Goal: Transaction & Acquisition: Purchase product/service

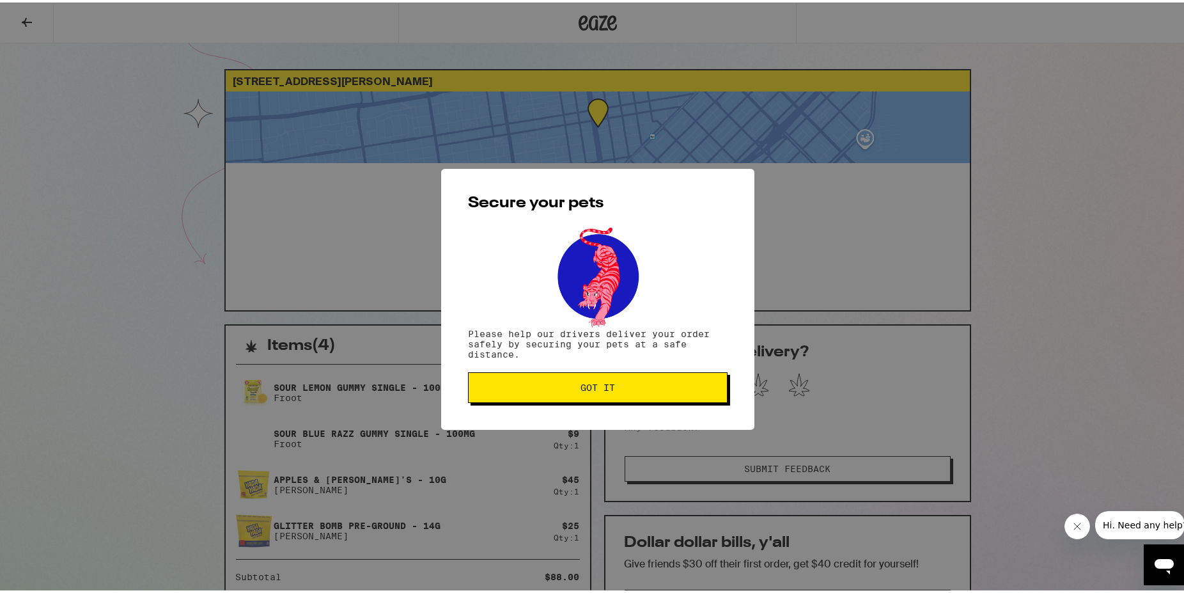
click at [610, 387] on span "Got it" at bounding box center [598, 385] width 238 height 9
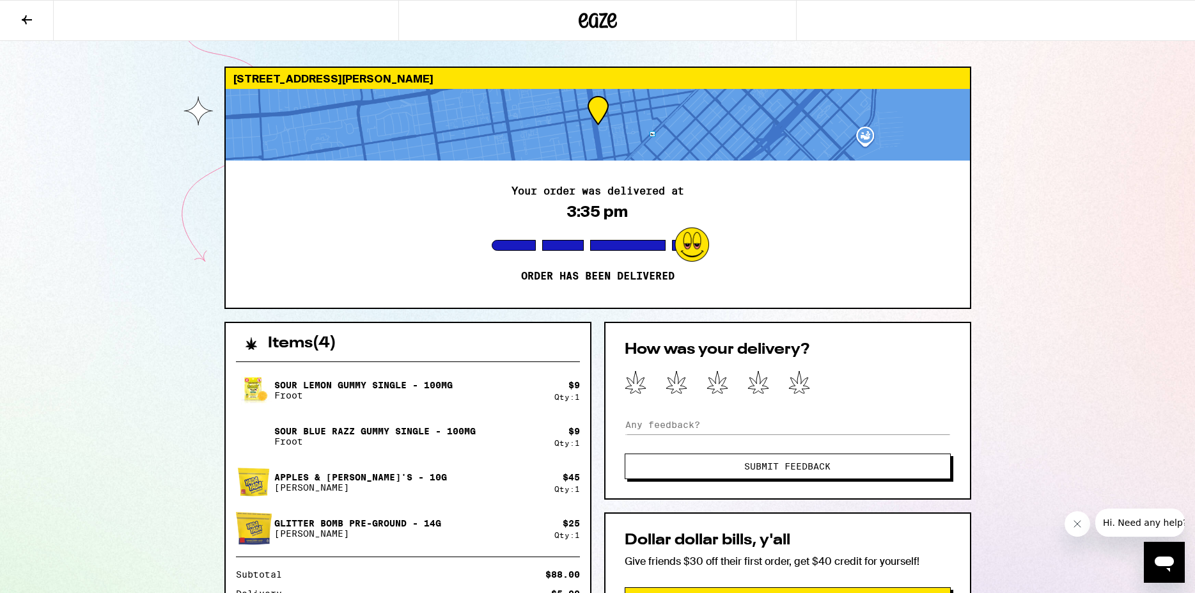
click at [1072, 326] on div "[STREET_ADDRESS][PERSON_NAME] Your order was delivered at 3:35 pm Order has bee…" at bounding box center [597, 444] width 1195 height 888
click at [24, 15] on icon at bounding box center [26, 19] width 15 height 15
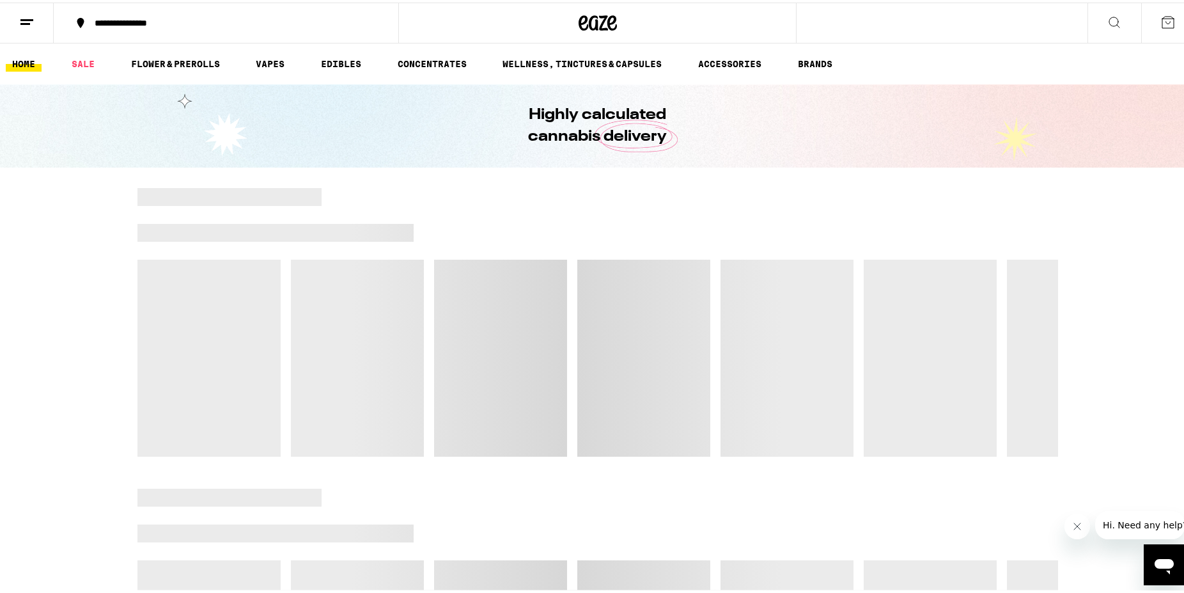
click at [24, 21] on line at bounding box center [25, 21] width 10 height 0
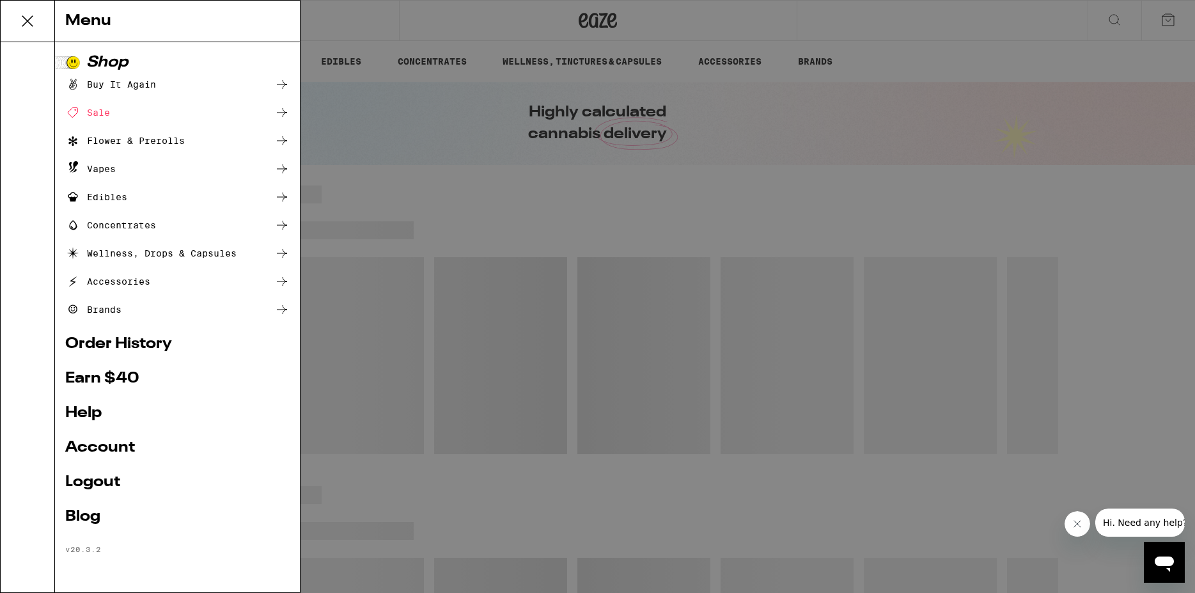
click at [138, 344] on link "Order History" at bounding box center [177, 343] width 224 height 15
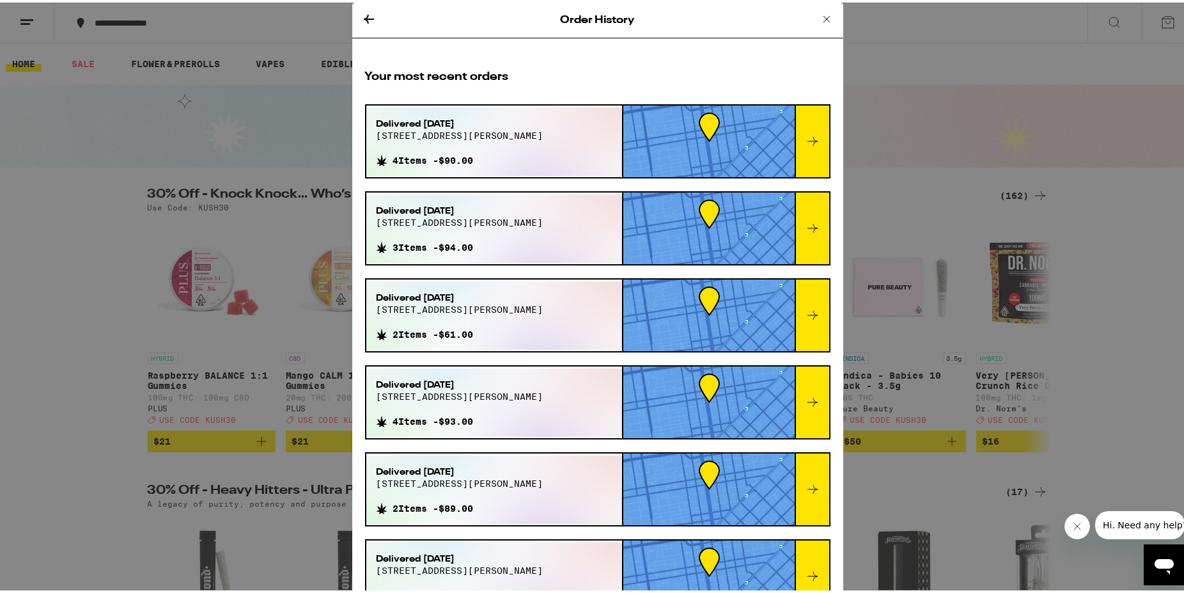
click at [556, 130] on div "Delivered [DATE][STREET_ADDRESS][PERSON_NAME] 4 Items - $90.00" at bounding box center [494, 139] width 256 height 68
click at [805, 138] on icon at bounding box center [812, 138] width 15 height 15
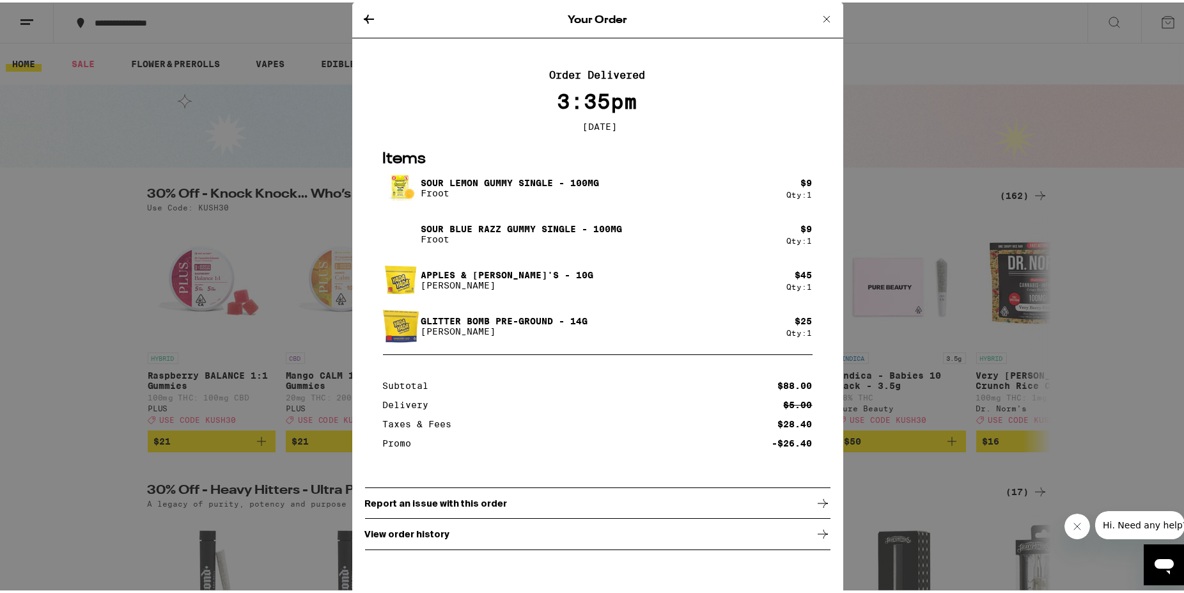
click at [457, 183] on p "Sour Lemon Gummy Single - 100mg" at bounding box center [510, 180] width 178 height 10
click at [449, 324] on p "Glitter Bomb Pre-Ground - 14g" at bounding box center [504, 318] width 167 height 10
click at [457, 283] on p "[PERSON_NAME]" at bounding box center [507, 283] width 173 height 10
click at [460, 232] on p "Sour Blue Razz Gummy Single - 100mg" at bounding box center [521, 226] width 201 height 10
click at [459, 180] on p "Sour Lemon Gummy Single - 100mg" at bounding box center [510, 180] width 178 height 10
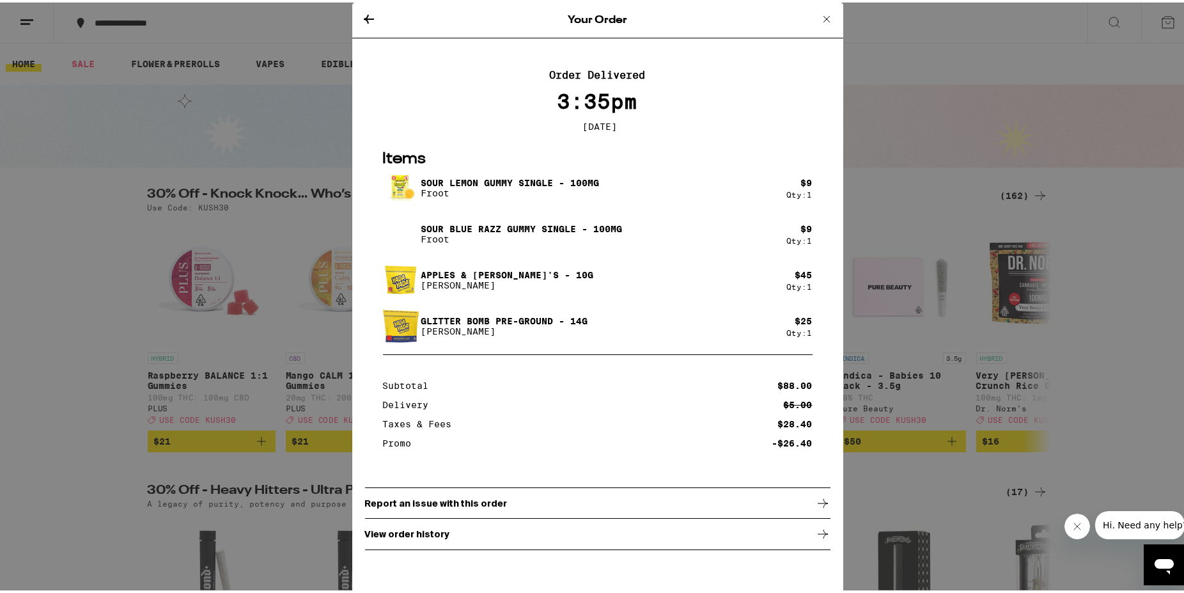
click at [824, 15] on icon at bounding box center [827, 16] width 6 height 6
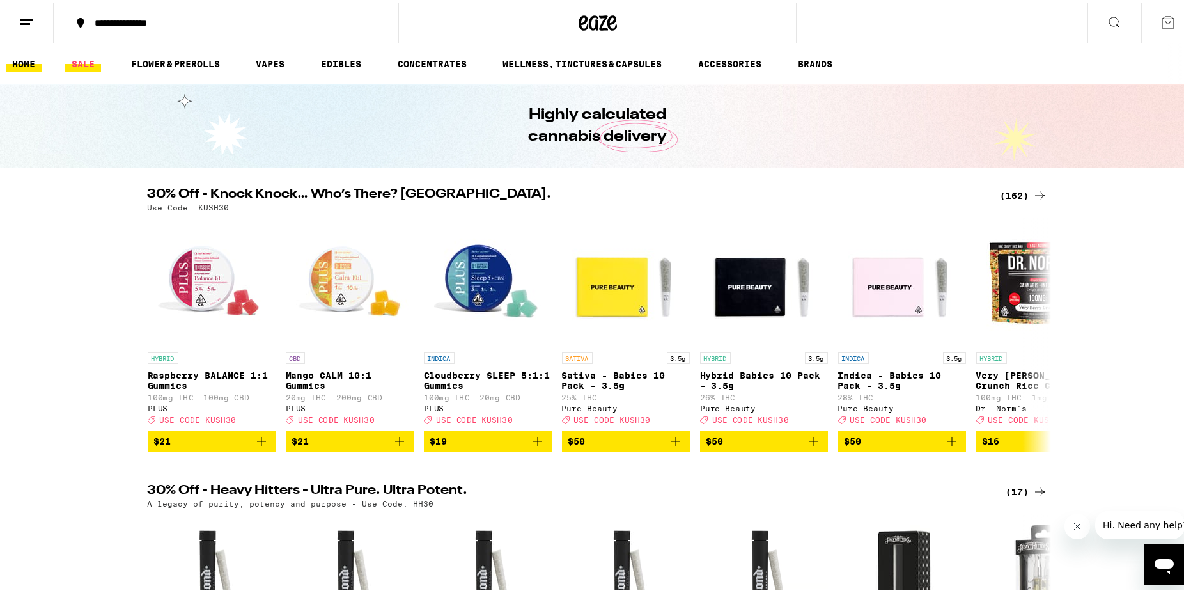
click at [82, 63] on link "SALE" at bounding box center [83, 61] width 36 height 15
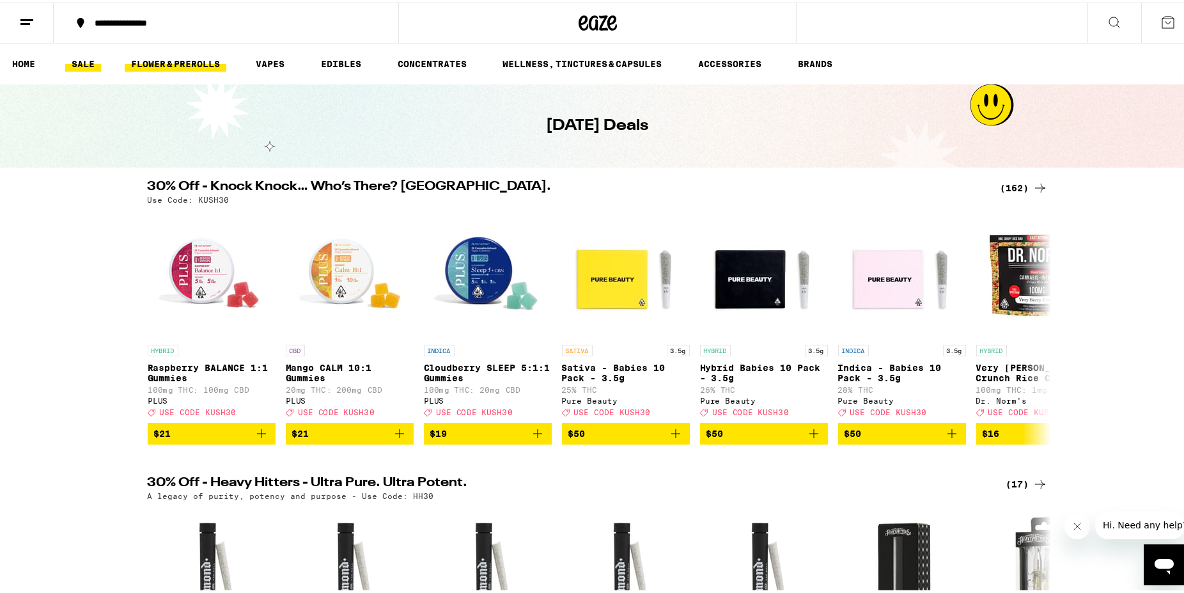
click at [193, 65] on link "FLOWER & PREROLLS" at bounding box center [176, 61] width 102 height 15
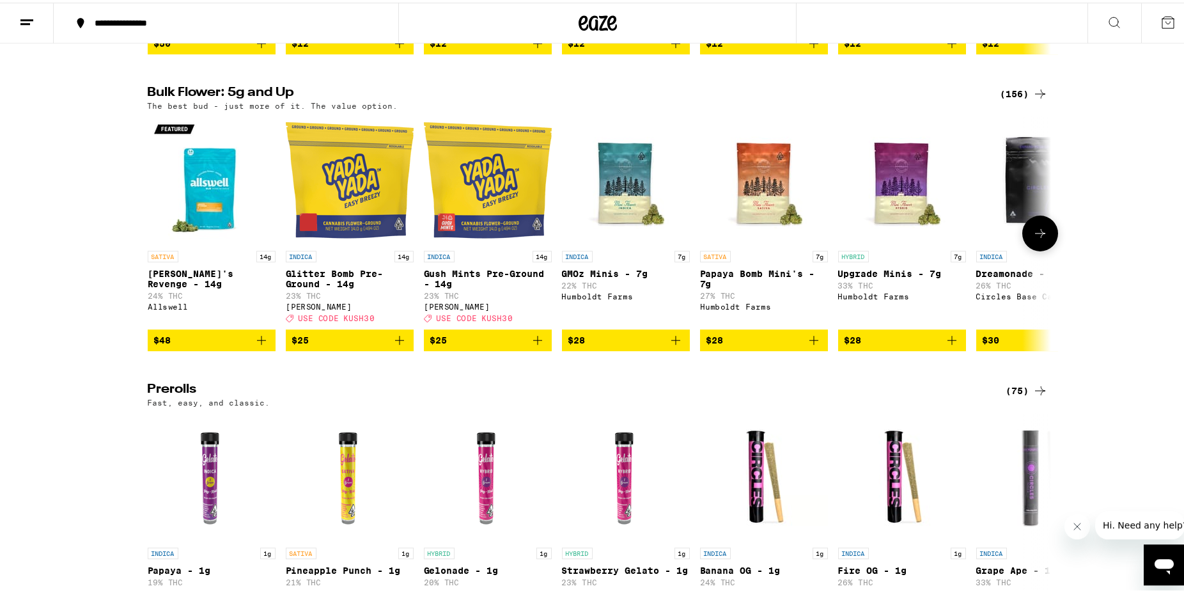
scroll to position [391, 0]
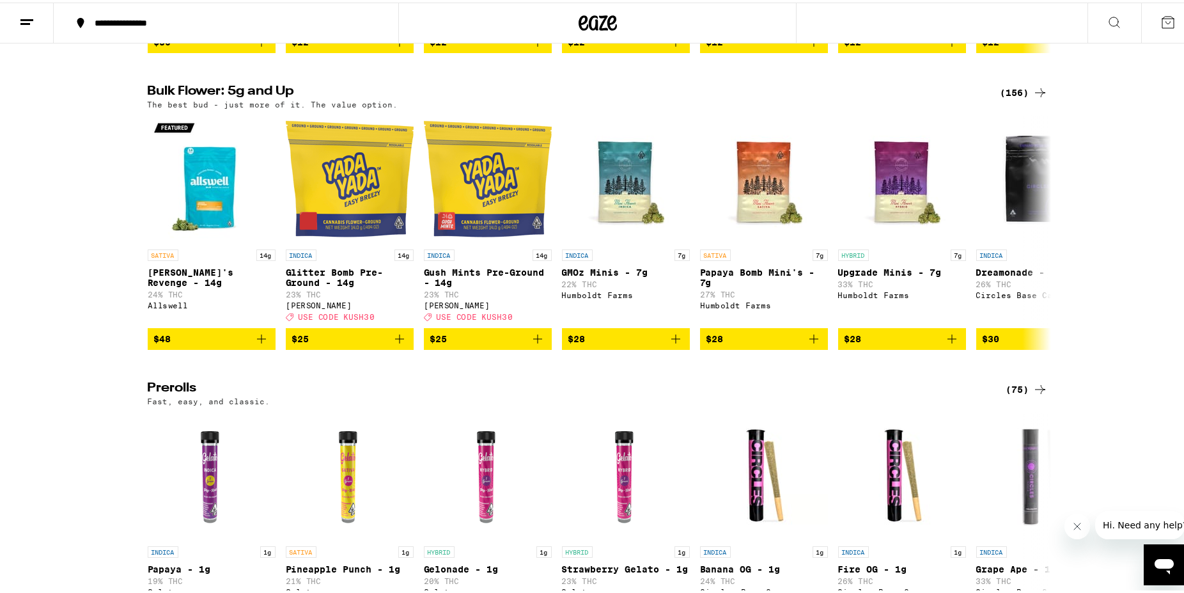
click at [1036, 98] on icon at bounding box center [1040, 90] width 15 height 15
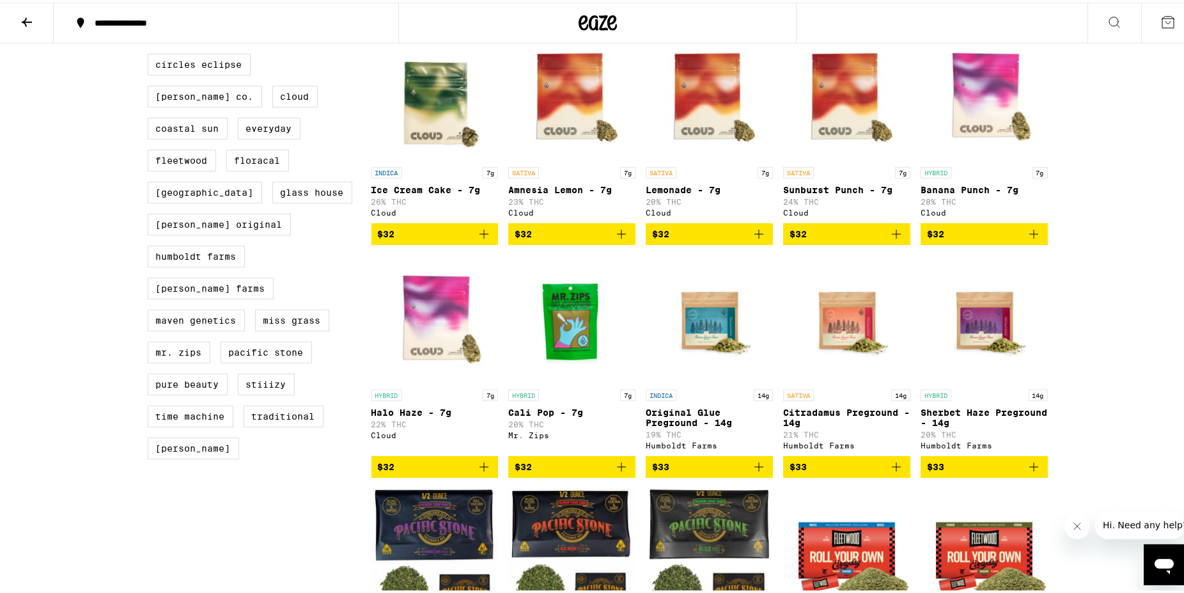
scroll to position [652, 0]
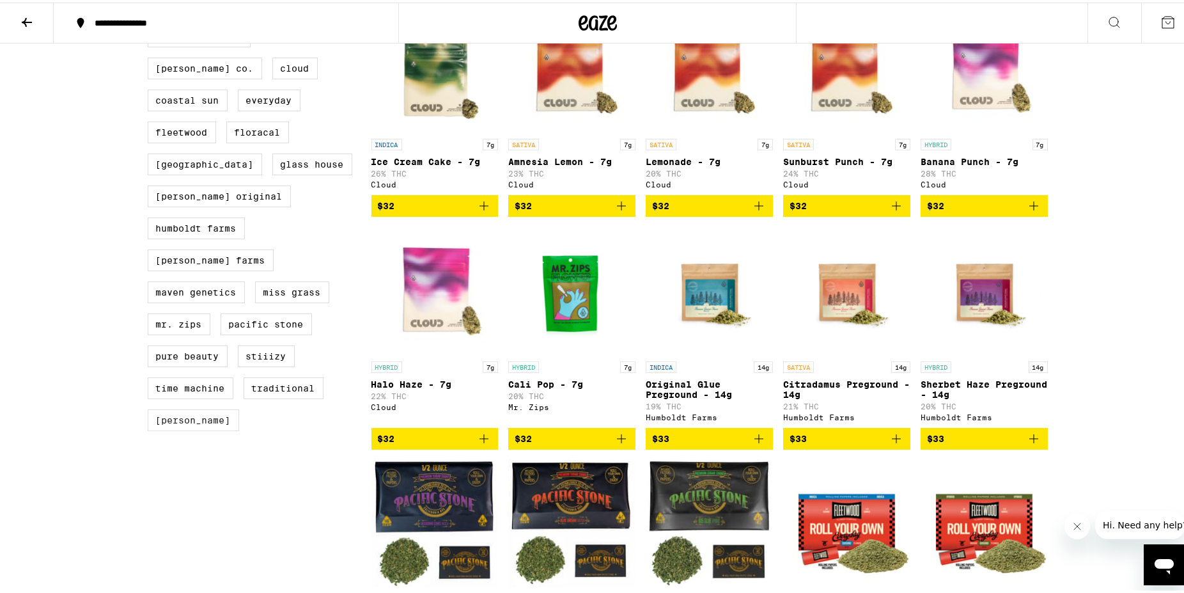
click at [180, 407] on label "[PERSON_NAME]" at bounding box center [193, 418] width 91 height 22
checkbox input "true"
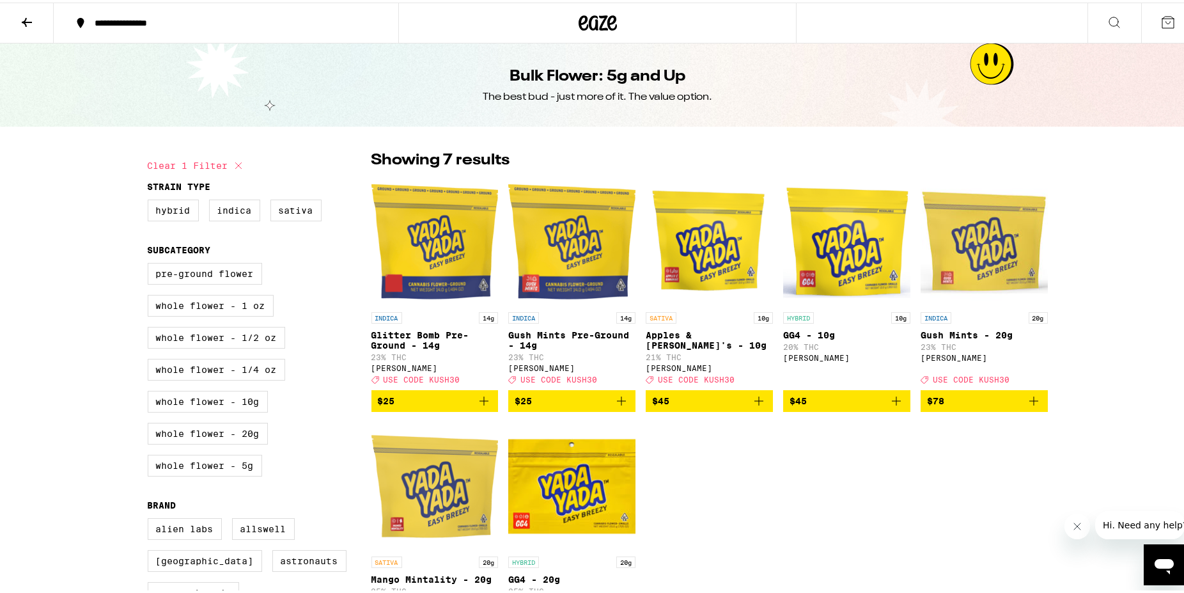
click at [26, 17] on icon at bounding box center [27, 19] width 10 height 9
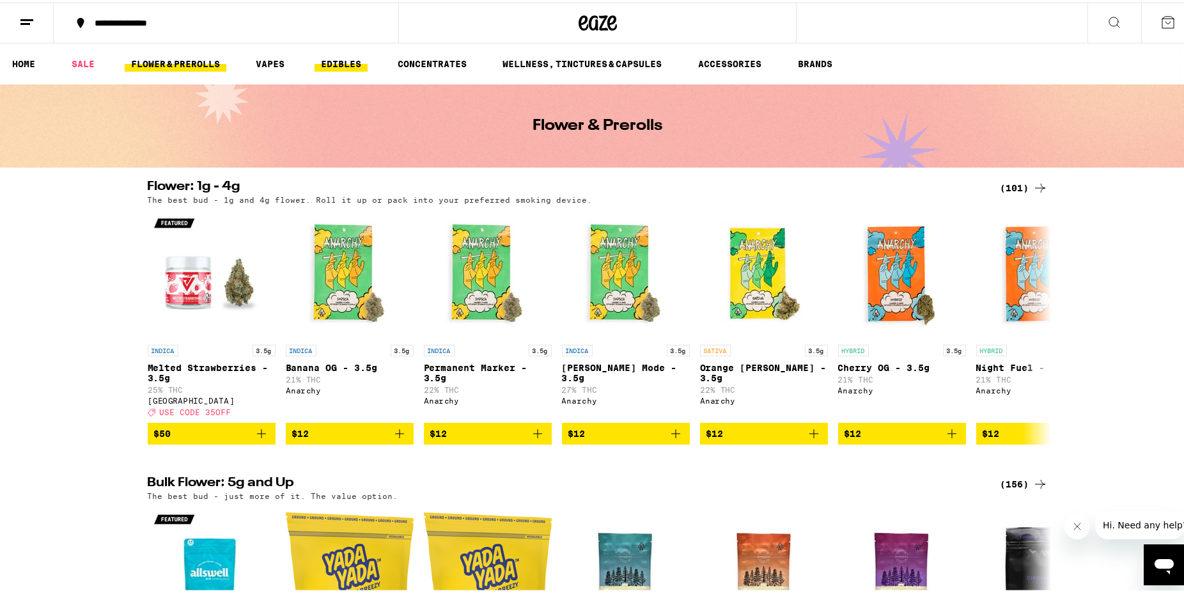
click at [341, 62] on link "EDIBLES" at bounding box center [341, 61] width 53 height 15
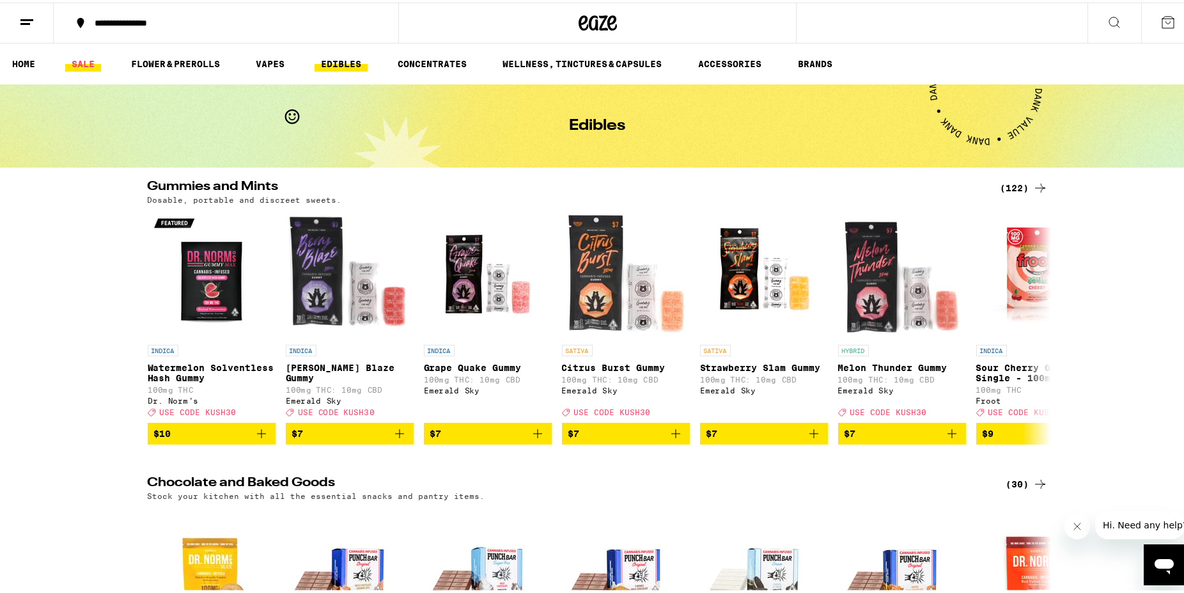
click at [84, 61] on link "SALE" at bounding box center [83, 61] width 36 height 15
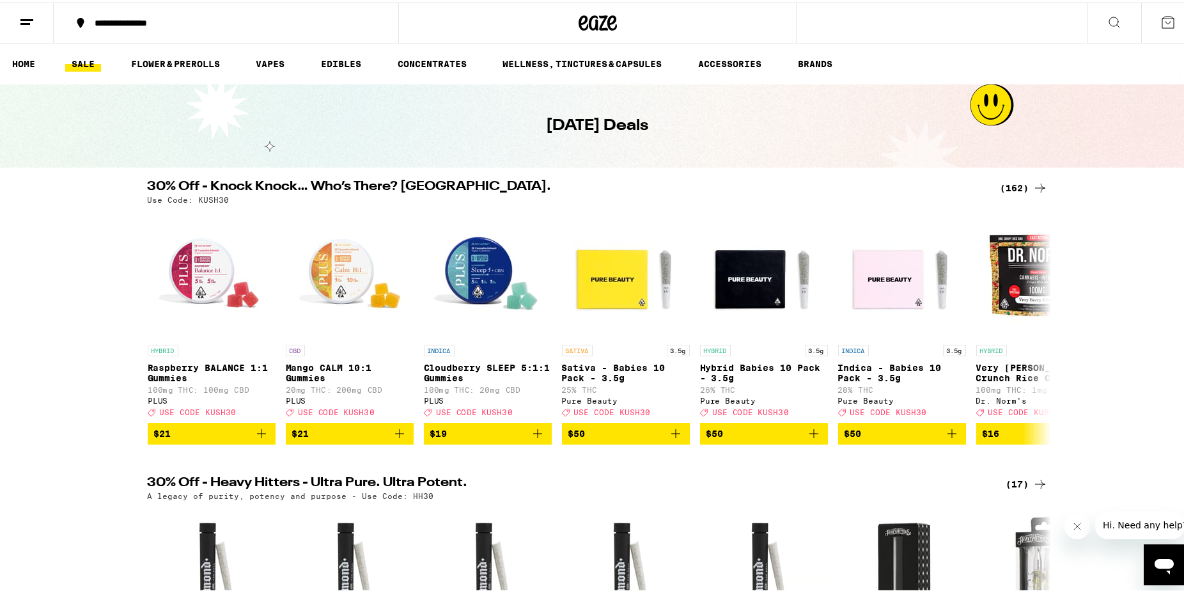
click at [1038, 184] on icon at bounding box center [1040, 185] width 15 height 15
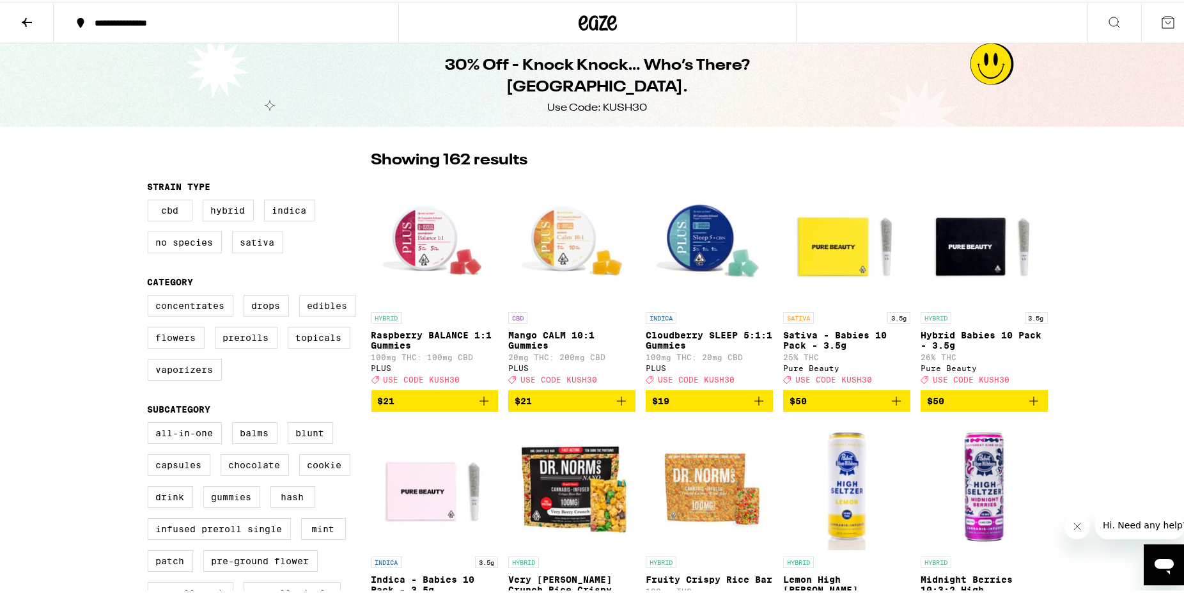
click at [323, 307] on label "Edibles" at bounding box center [327, 303] width 57 height 22
click at [151, 295] on input "Edibles" at bounding box center [150, 294] width 1 height 1
checkbox input "true"
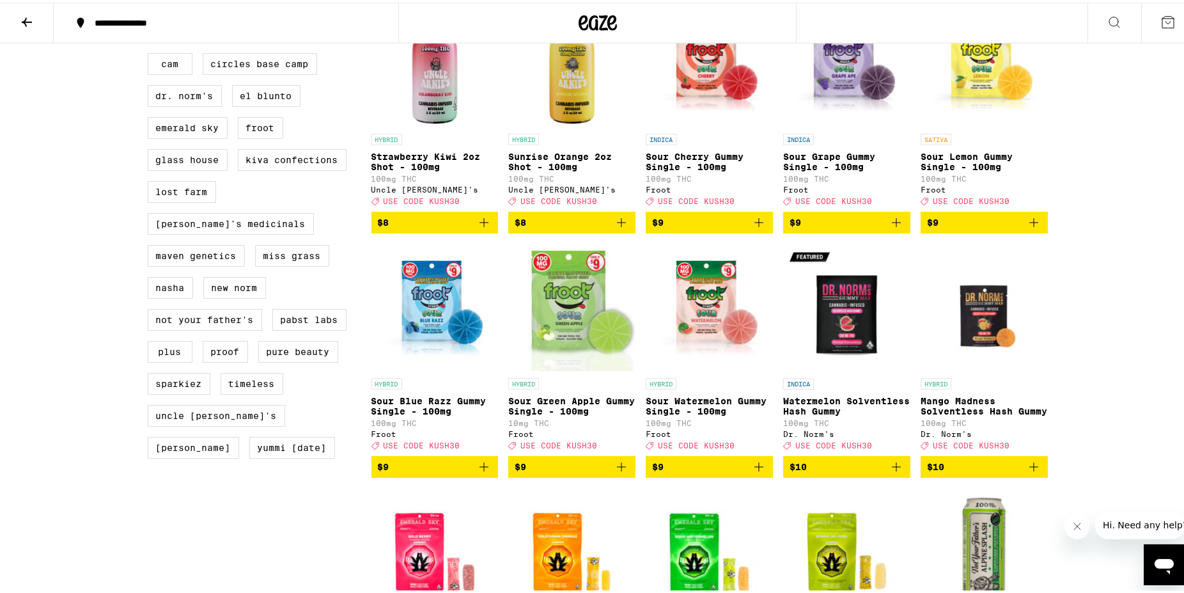
scroll to position [913, 0]
